Goal: Information Seeking & Learning: Compare options

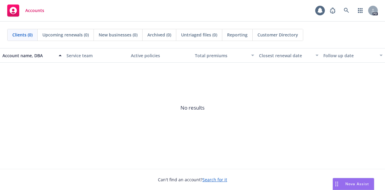
click at [347, 183] on span "Nova Assist" at bounding box center [357, 183] width 24 height 5
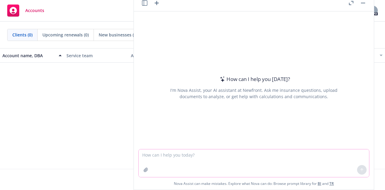
click at [259, 158] on textarea at bounding box center [253, 163] width 230 height 28
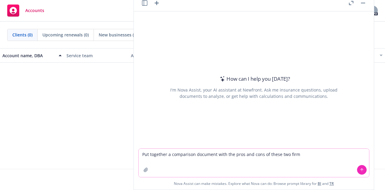
type textarea "Put together a comparison document with the pros and cons of these two firms"
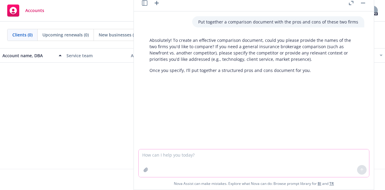
click at [141, 168] on button "button" at bounding box center [146, 170] width 10 height 10
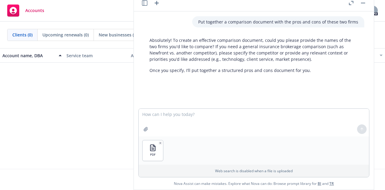
click at [213, 158] on div "PDF" at bounding box center [253, 150] width 230 height 28
click at [144, 128] on icon "button" at bounding box center [146, 129] width 4 height 4
click at [144, 129] on icon "button" at bounding box center [145, 128] width 5 height 5
click at [362, 128] on div at bounding box center [361, 129] width 14 height 14
click at [275, 124] on textarea at bounding box center [253, 122] width 230 height 28
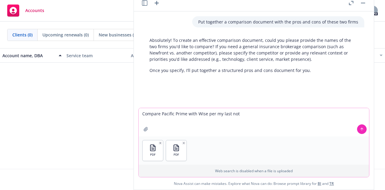
type textarea "Compare Pacific Prime with Wise per my last note"
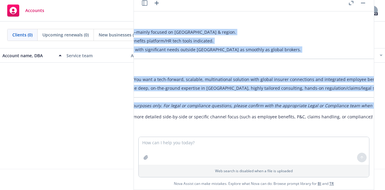
scroll to position [473, 0]
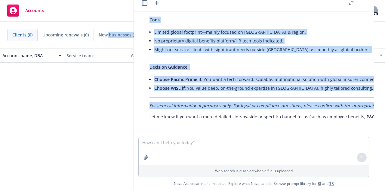
drag, startPoint x: 322, startPoint y: 101, endPoint x: 127, endPoint y: 41, distance: 204.3
click at [109, 45] on body "Accounts 6 PD Clients (0) Upcoming renewals (0) New businesses (0) Archived (0)…" at bounding box center [192, 95] width 385 height 190
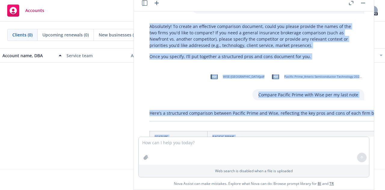
scroll to position [0, 0]
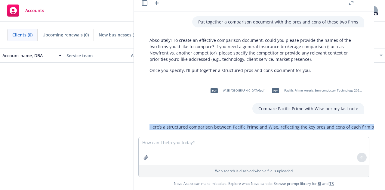
drag, startPoint x: 230, startPoint y: 82, endPoint x: 147, endPoint y: 119, distance: 90.3
click at [147, 119] on div "Put together a comparison document with the pros and cons of these two firms Ab…" at bounding box center [254, 73] width 240 height 125
copy div "Lore’i d sitametcon adipiscing elitsed Doeiusm Tempo inc Utla, etdolorema ali e…"
